Goal: Transaction & Acquisition: Purchase product/service

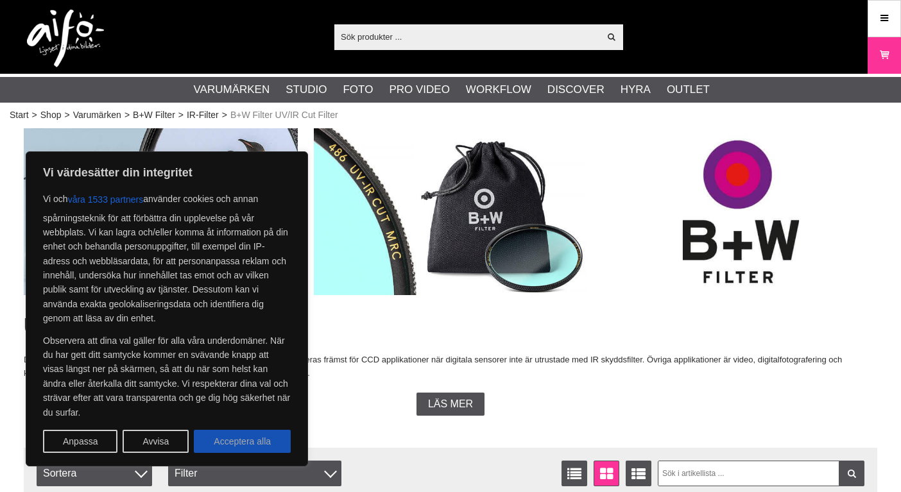
click at [263, 443] on button "Acceptera alla" at bounding box center [242, 441] width 97 height 23
checkbox input "true"
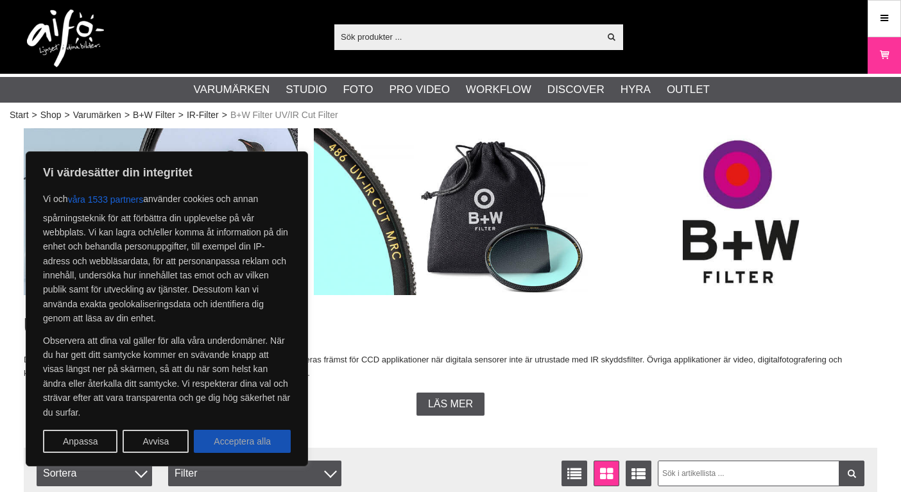
checkbox input "true"
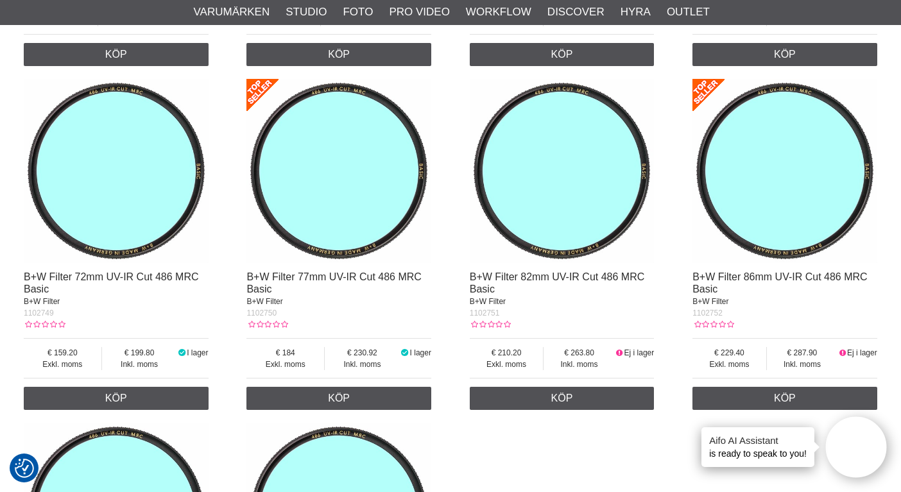
scroll to position [1466, 0]
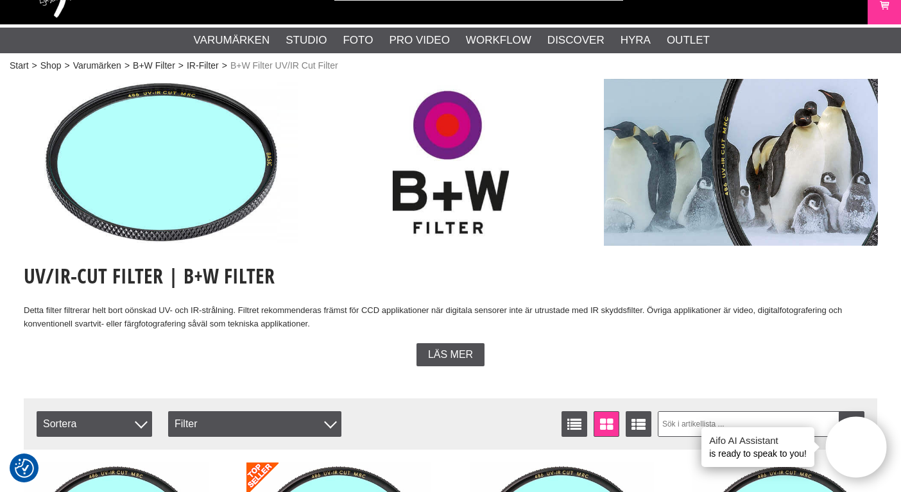
scroll to position [50, 0]
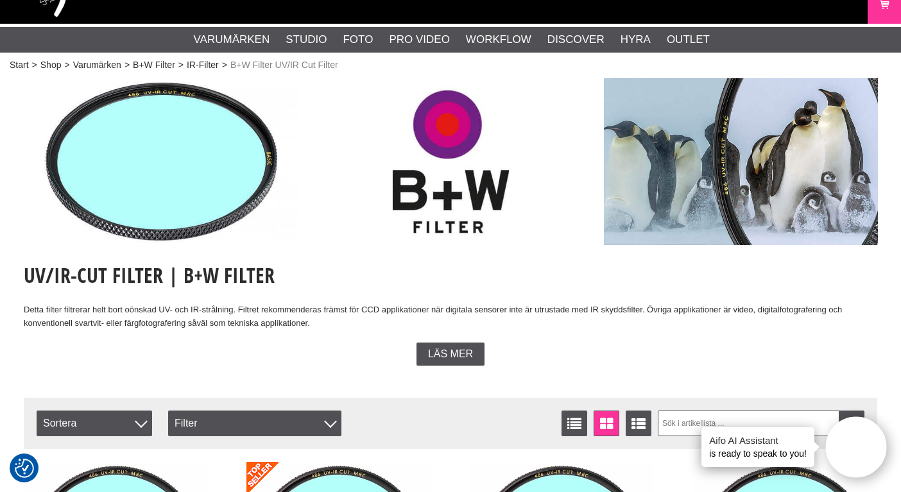
click at [439, 353] on span "Läs mer" at bounding box center [450, 355] width 45 height 12
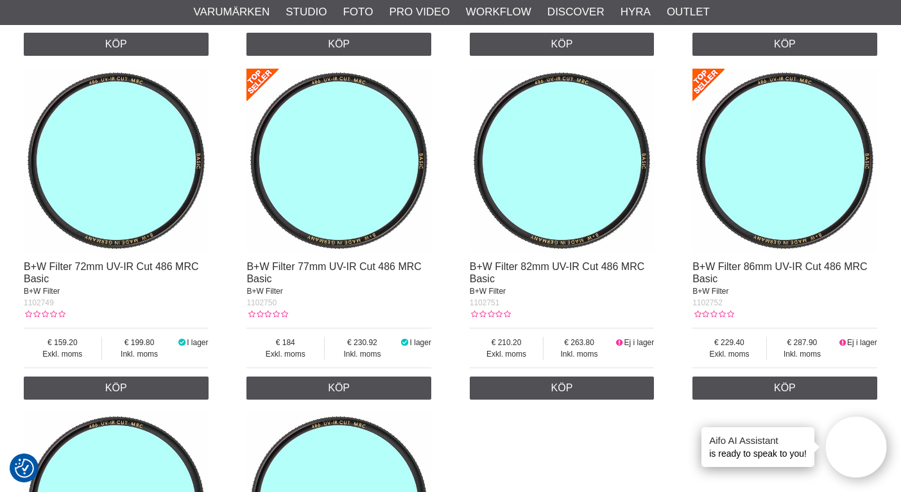
scroll to position [2182, 0]
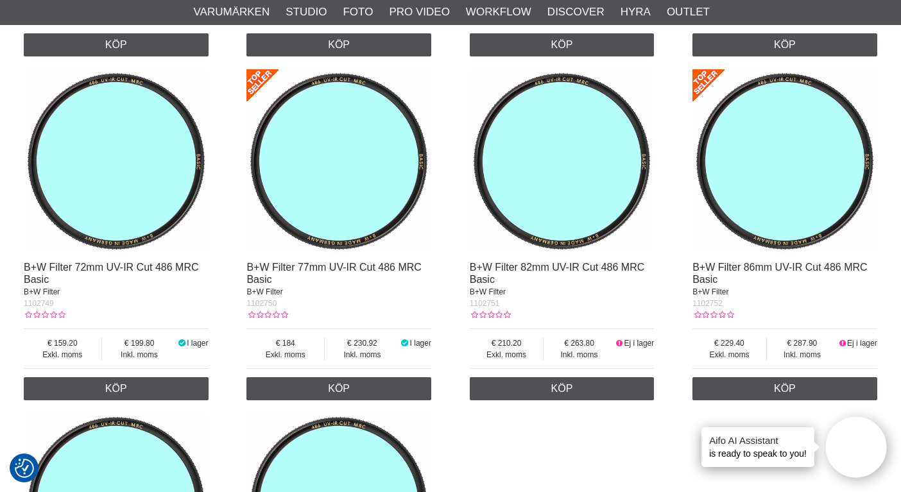
click at [376, 212] on img at bounding box center [339, 161] width 185 height 185
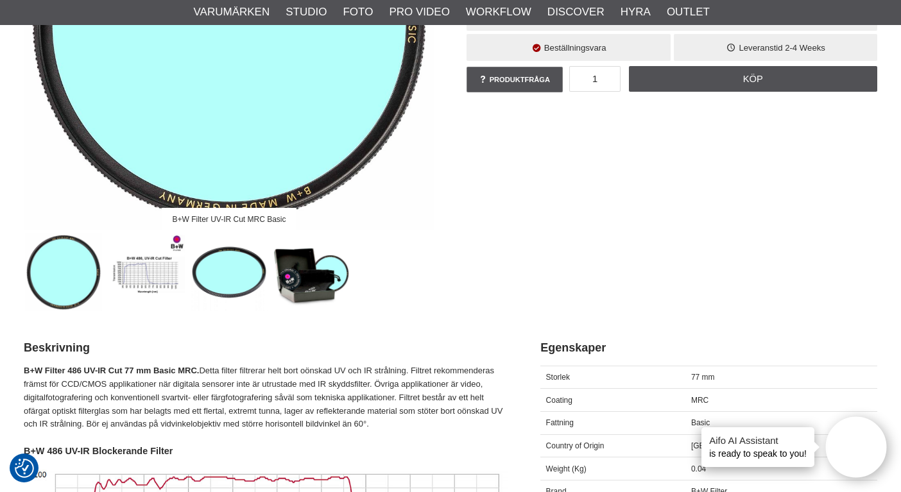
click at [324, 299] on img at bounding box center [312, 273] width 78 height 78
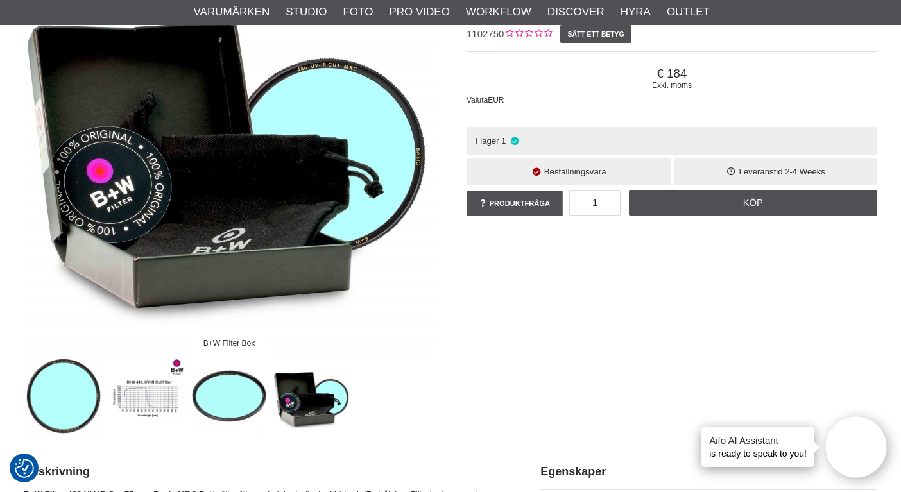
scroll to position [138, 0]
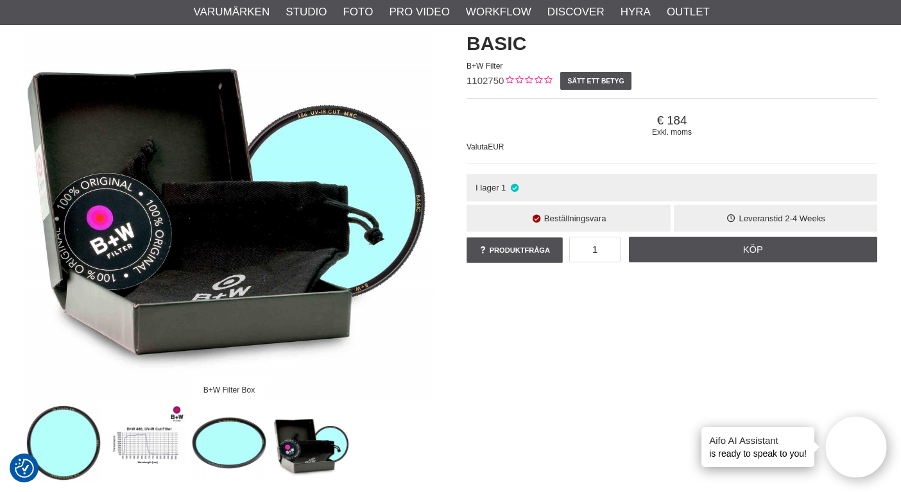
click at [250, 431] on img at bounding box center [230, 443] width 78 height 78
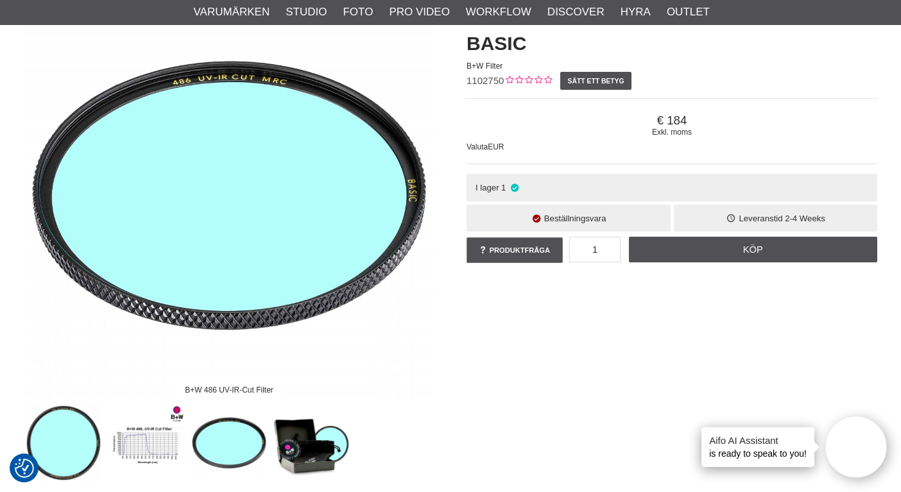
click at [173, 441] on img at bounding box center [147, 443] width 78 height 78
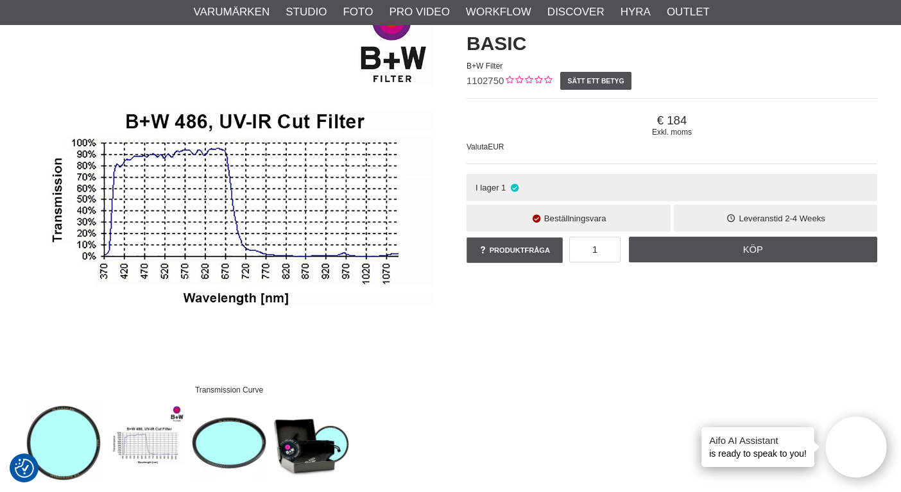
click at [93, 444] on img at bounding box center [64, 443] width 78 height 78
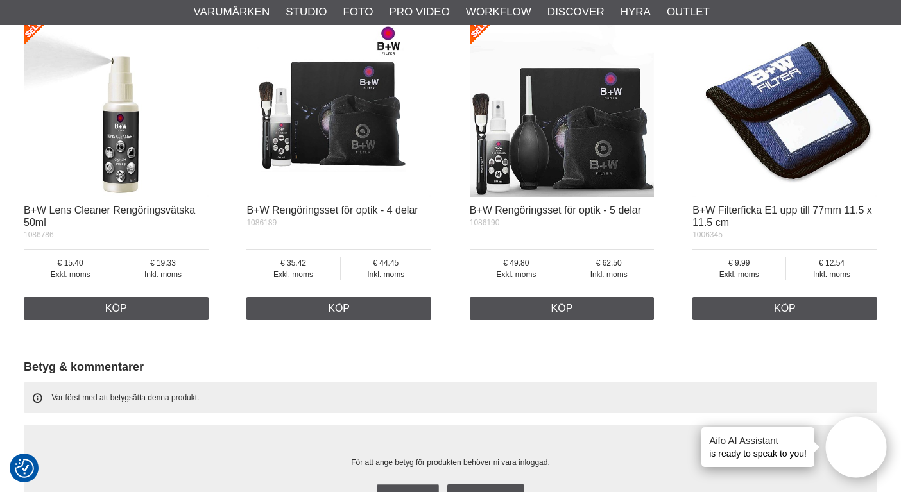
scroll to position [1438, 0]
